Goal: Task Accomplishment & Management: Manage account settings

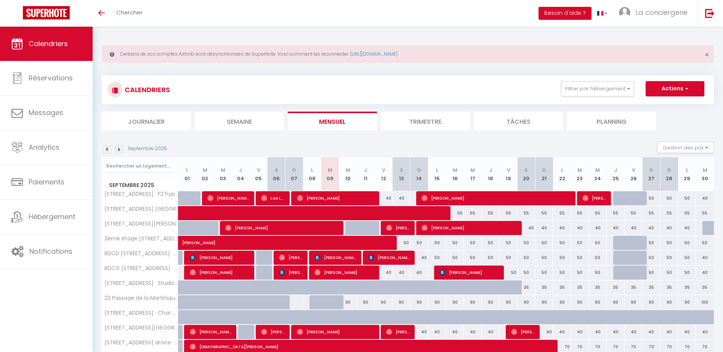
click at [238, 120] on li "Semaine" at bounding box center [239, 121] width 89 height 19
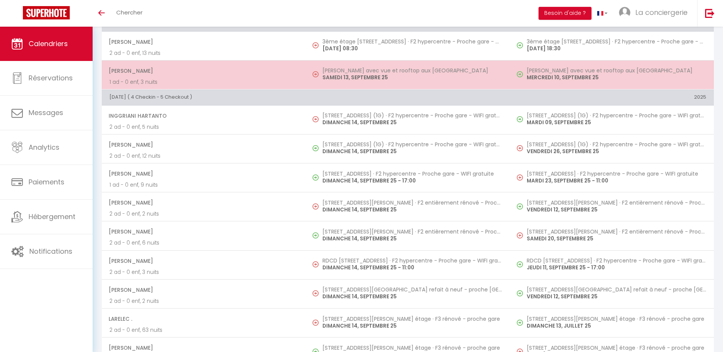
scroll to position [855, 0]
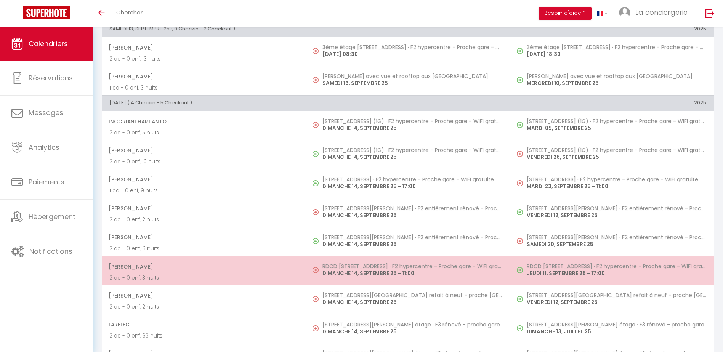
drag, startPoint x: 188, startPoint y: 233, endPoint x: 224, endPoint y: 259, distance: 44.4
click at [224, 259] on tbody "[PERSON_NAME] 2 ad - 0 enf, 4 nuits [STREET_ADDRESS] (1G) · F2 hypercentre - Pr…" at bounding box center [408, 242] width 613 height 262
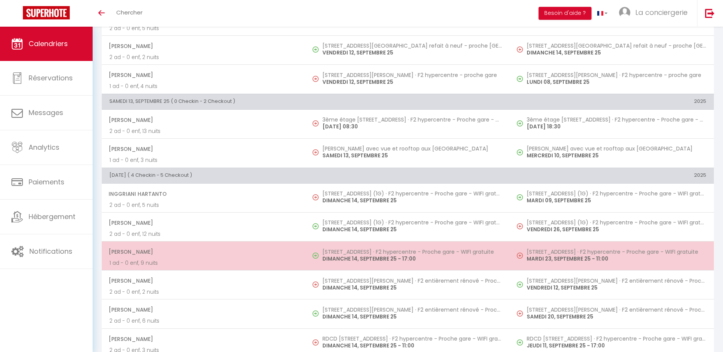
scroll to position [781, 0]
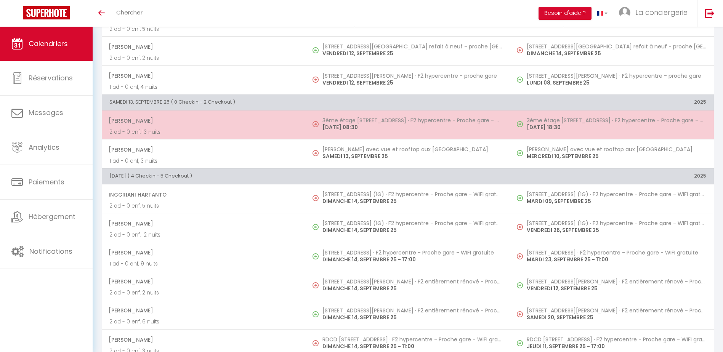
click at [349, 130] on p "[DATE] 08:30" at bounding box center [413, 128] width 180 height 8
select select "OK"
select select "1"
select select "0"
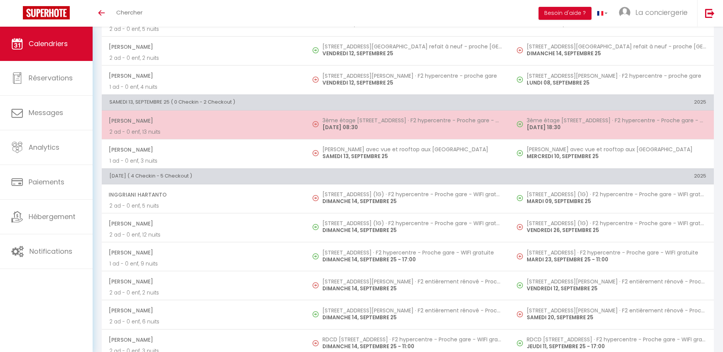
select select "1"
select select
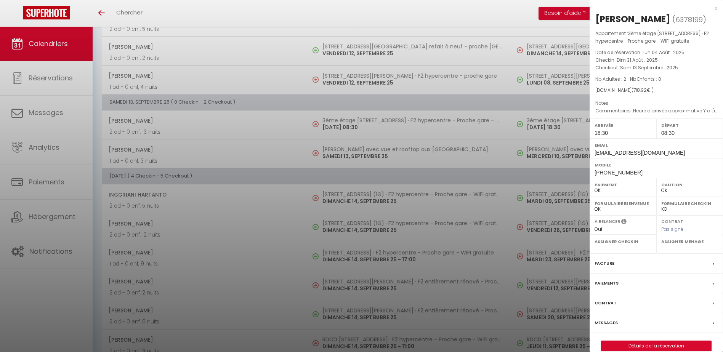
click at [662, 248] on select "- [PERSON_NAME] Deck Famille [PERSON_NAME] Paul & [PERSON_NAME] [PERSON_NAME] […" at bounding box center [690, 247] width 57 height 7
select select "19454"
click at [662, 244] on select "- [PERSON_NAME] Deck Famille [PERSON_NAME] Paul & [PERSON_NAME] [PERSON_NAME] […" at bounding box center [690, 247] width 57 height 7
click at [435, 177] on div at bounding box center [361, 176] width 723 height 352
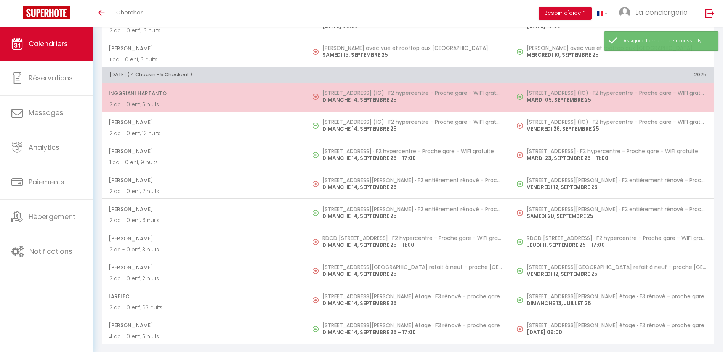
scroll to position [884, 0]
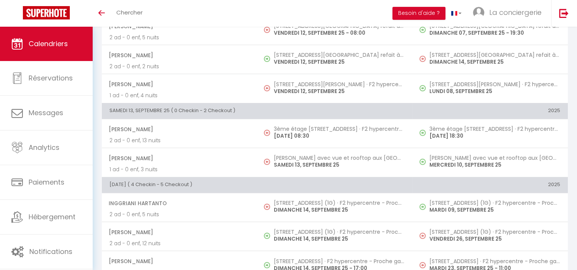
scroll to position [773, 0]
